Goal: Transaction & Acquisition: Purchase product/service

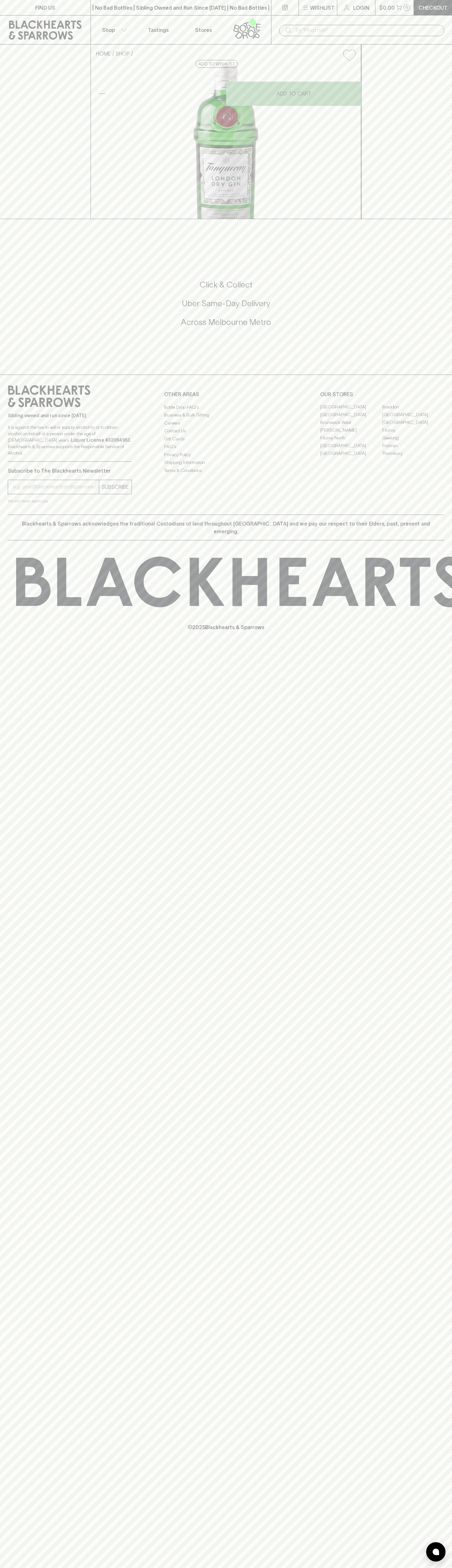
click at [265, 29] on icon at bounding box center [247, 28] width 37 height 21
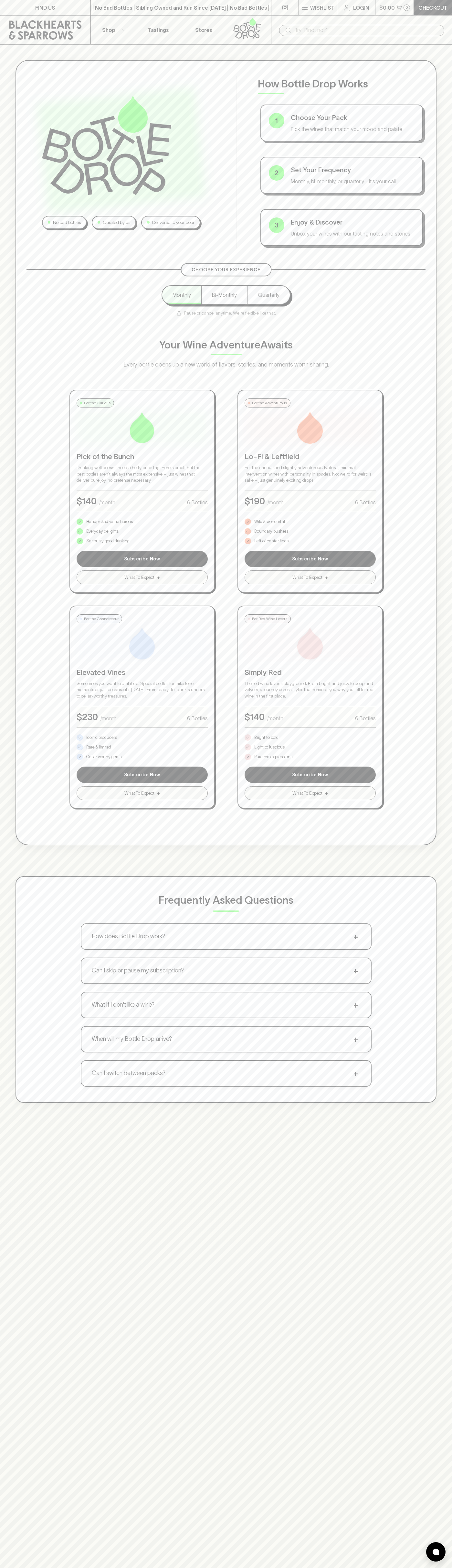
click at [183, 1567] on html "FIND US | No Bad Bottles | Sibling Owned and Run Since [DATE] | No Bad Bottles …" at bounding box center [226, 1013] width 452 height 2027
click at [13, 987] on div "No bad bottles Curated by us Delivered to your door How Bottle Drop Works 1 Cho…" at bounding box center [226, 581] width 452 height 1074
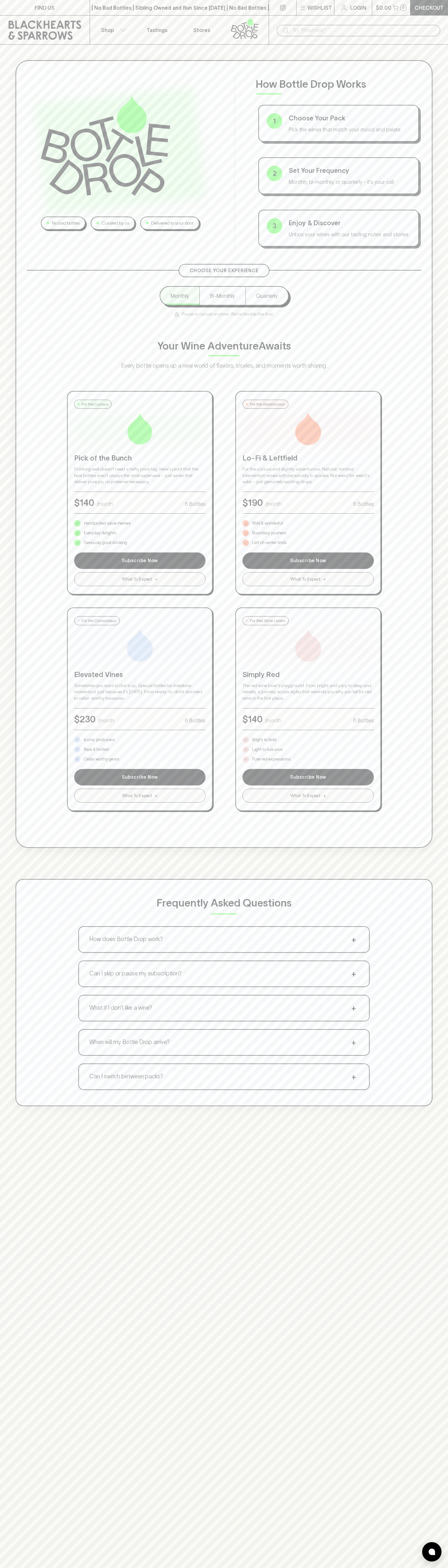
click at [271, 759] on p "Pure red expressions" at bounding box center [271, 759] width 38 height 7
